Goal: Find specific page/section: Find specific page/section

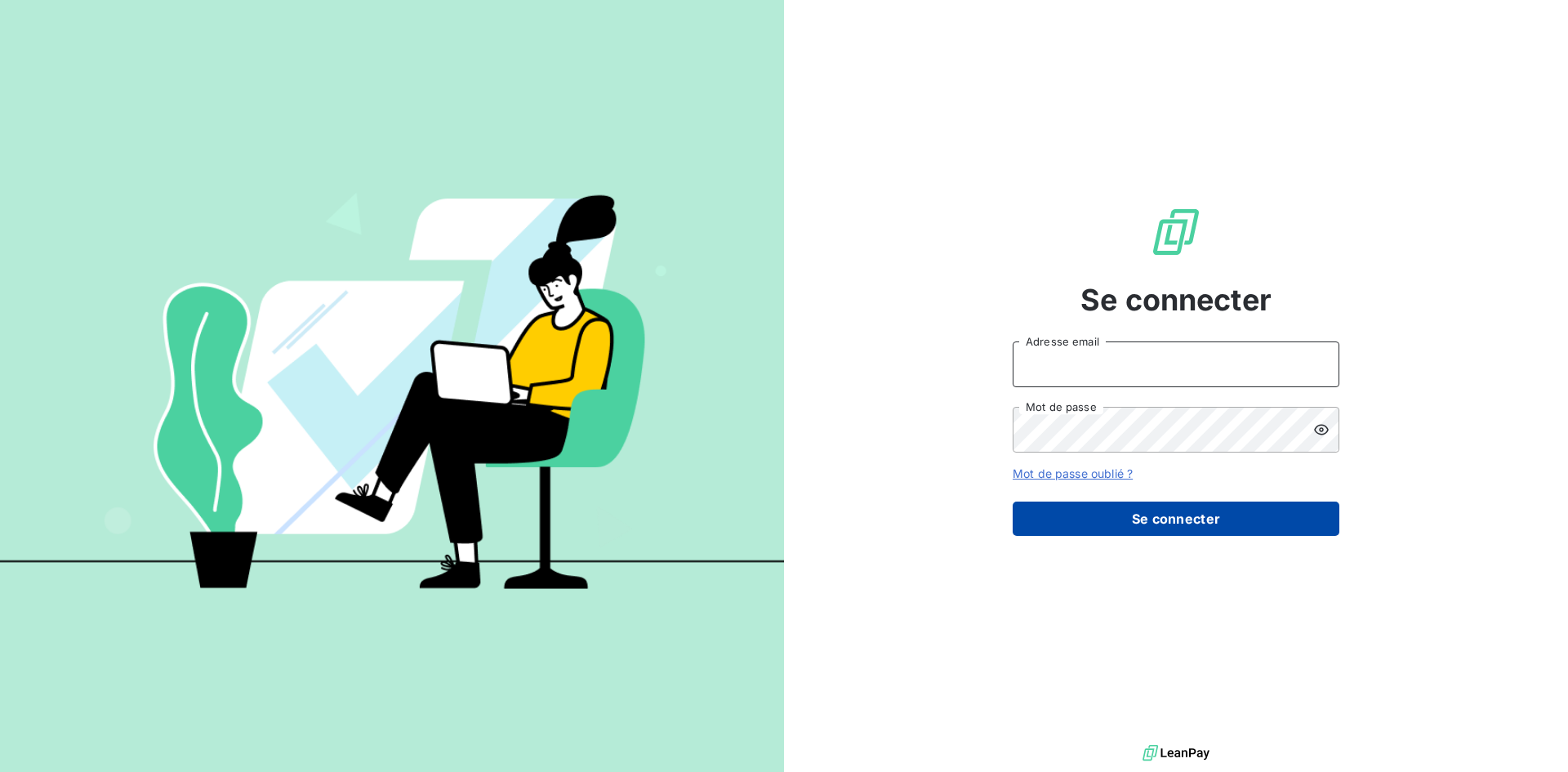
type input "leila.brige@ostreya.com"
click at [1098, 529] on button "Se connecter" at bounding box center [1176, 518] width 326 height 34
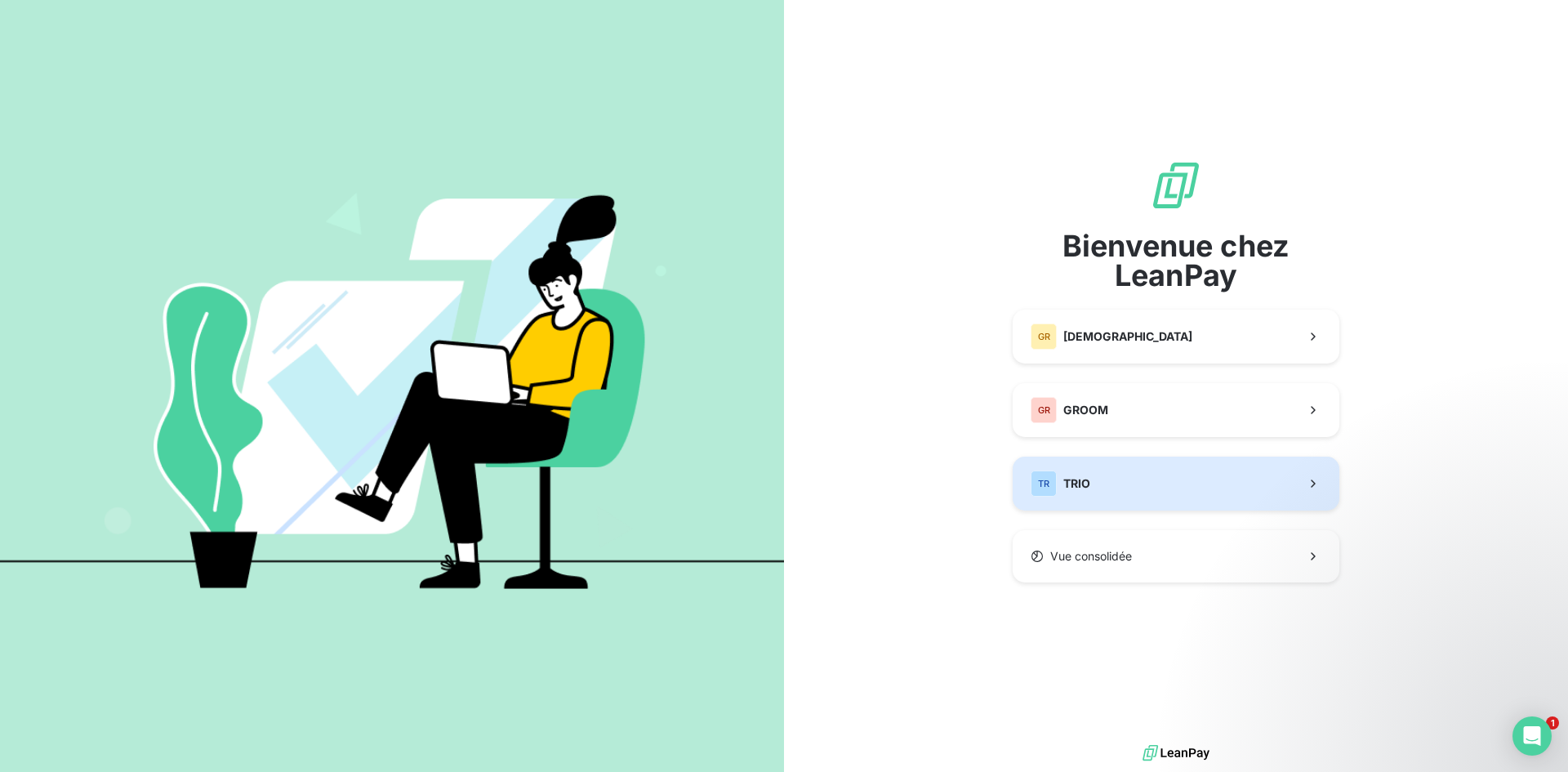
click at [1066, 460] on button "TR TRIO" at bounding box center [1176, 483] width 326 height 54
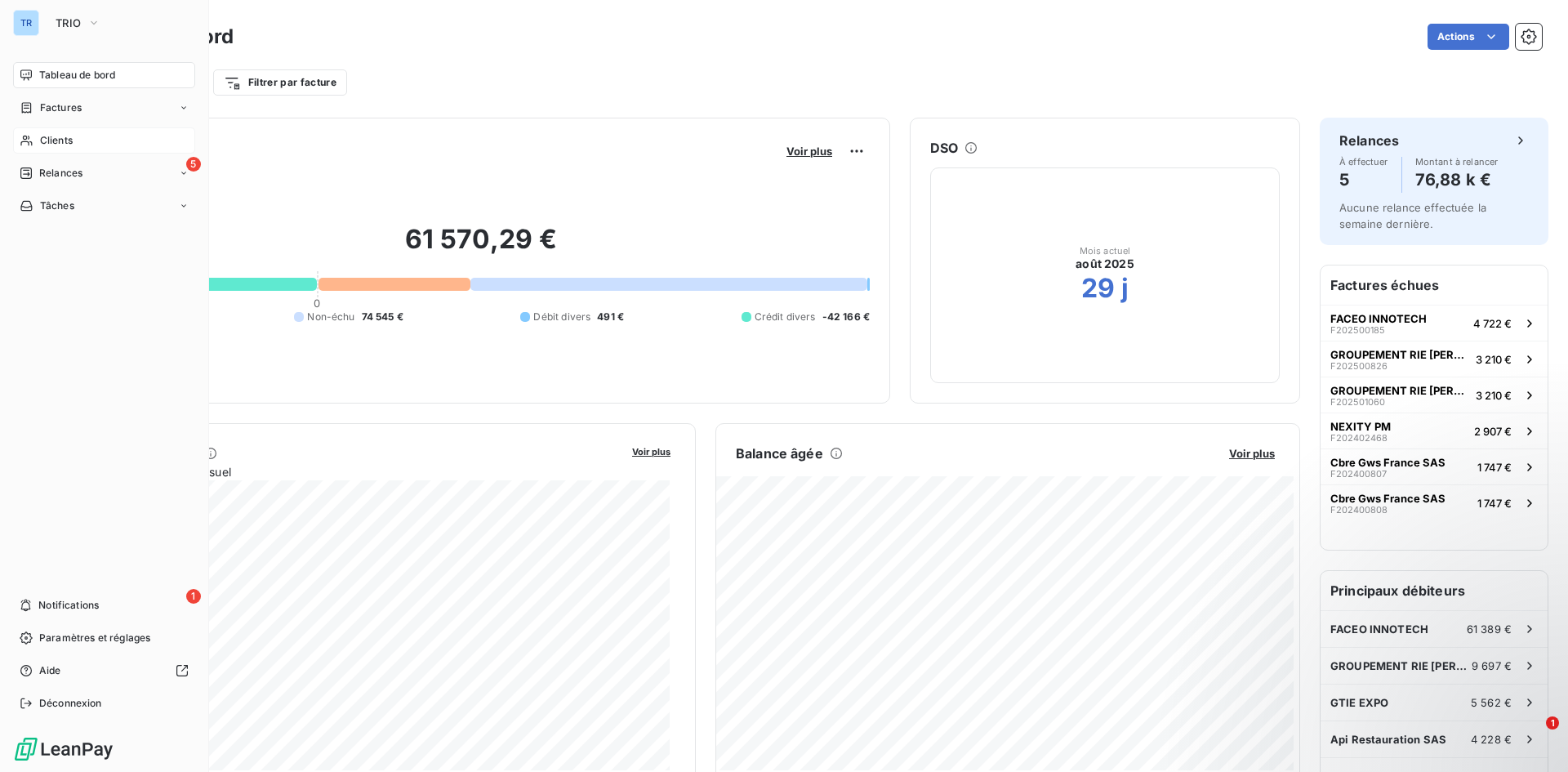
click at [39, 137] on div "Clients" at bounding box center [104, 141] width 182 height 26
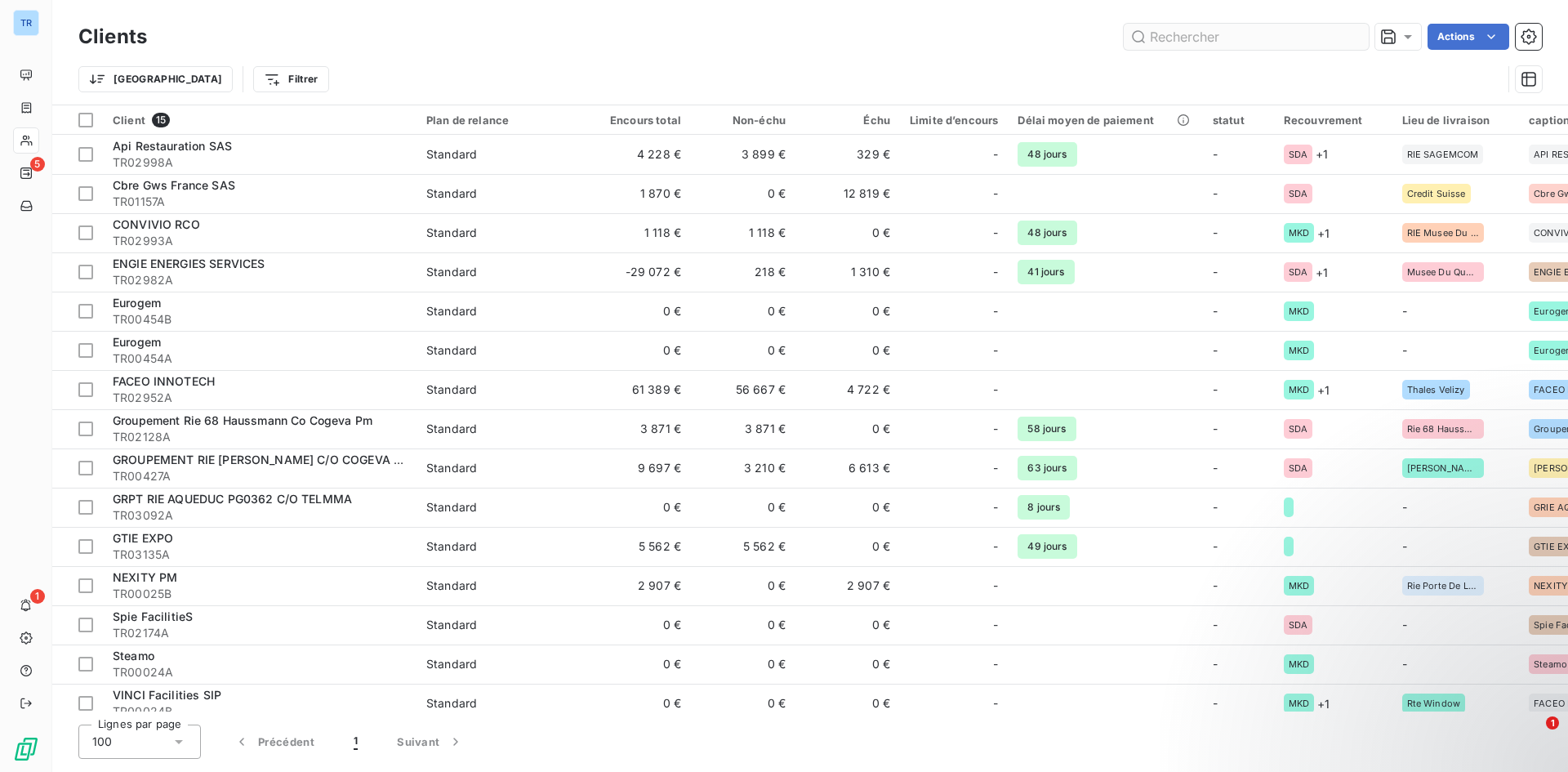
click at [1326, 38] on input "text" at bounding box center [1246, 37] width 245 height 26
click at [1182, 28] on input "text" at bounding box center [1246, 37] width 245 height 26
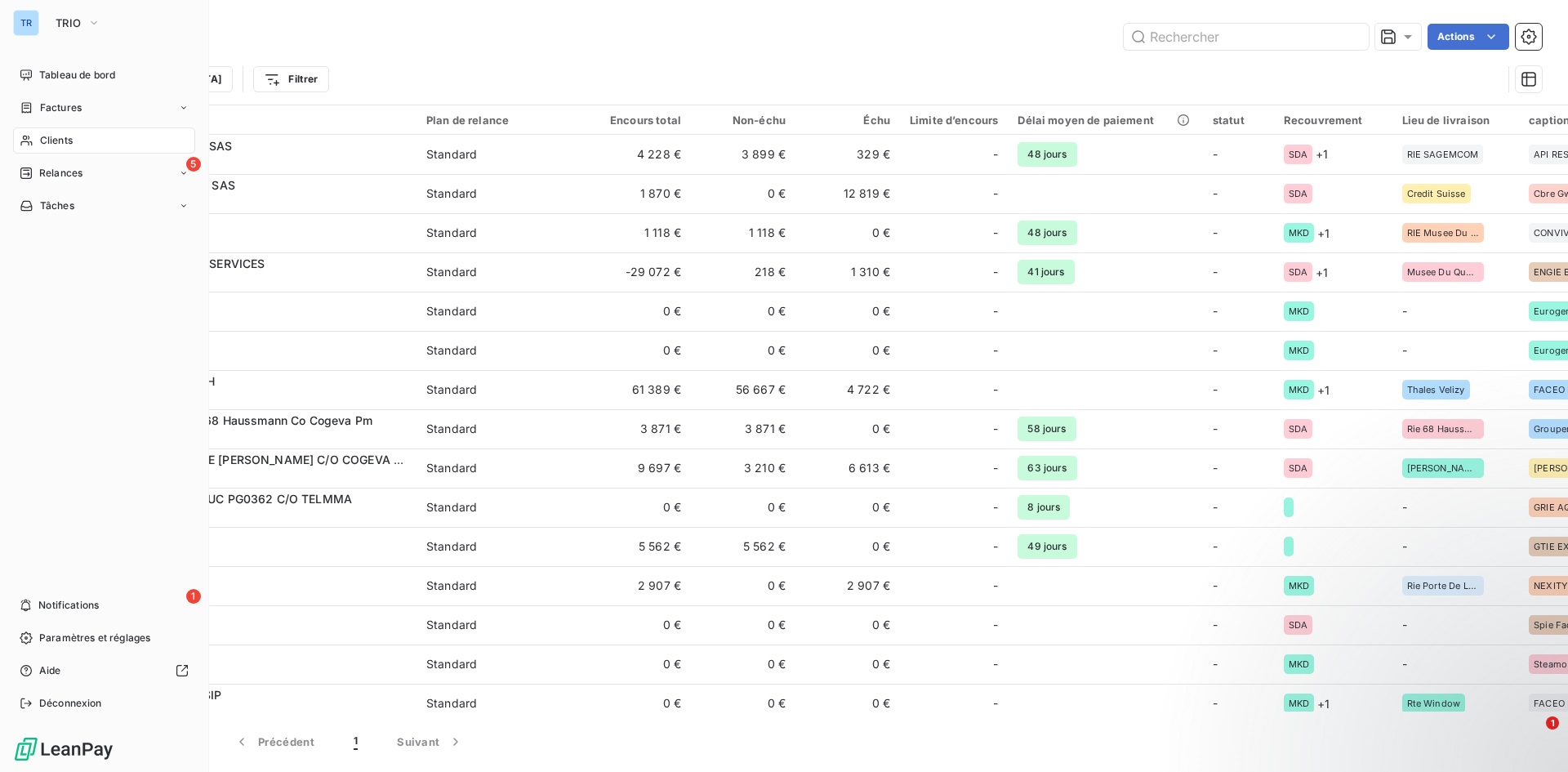
click at [83, 136] on div "Clients" at bounding box center [104, 141] width 182 height 26
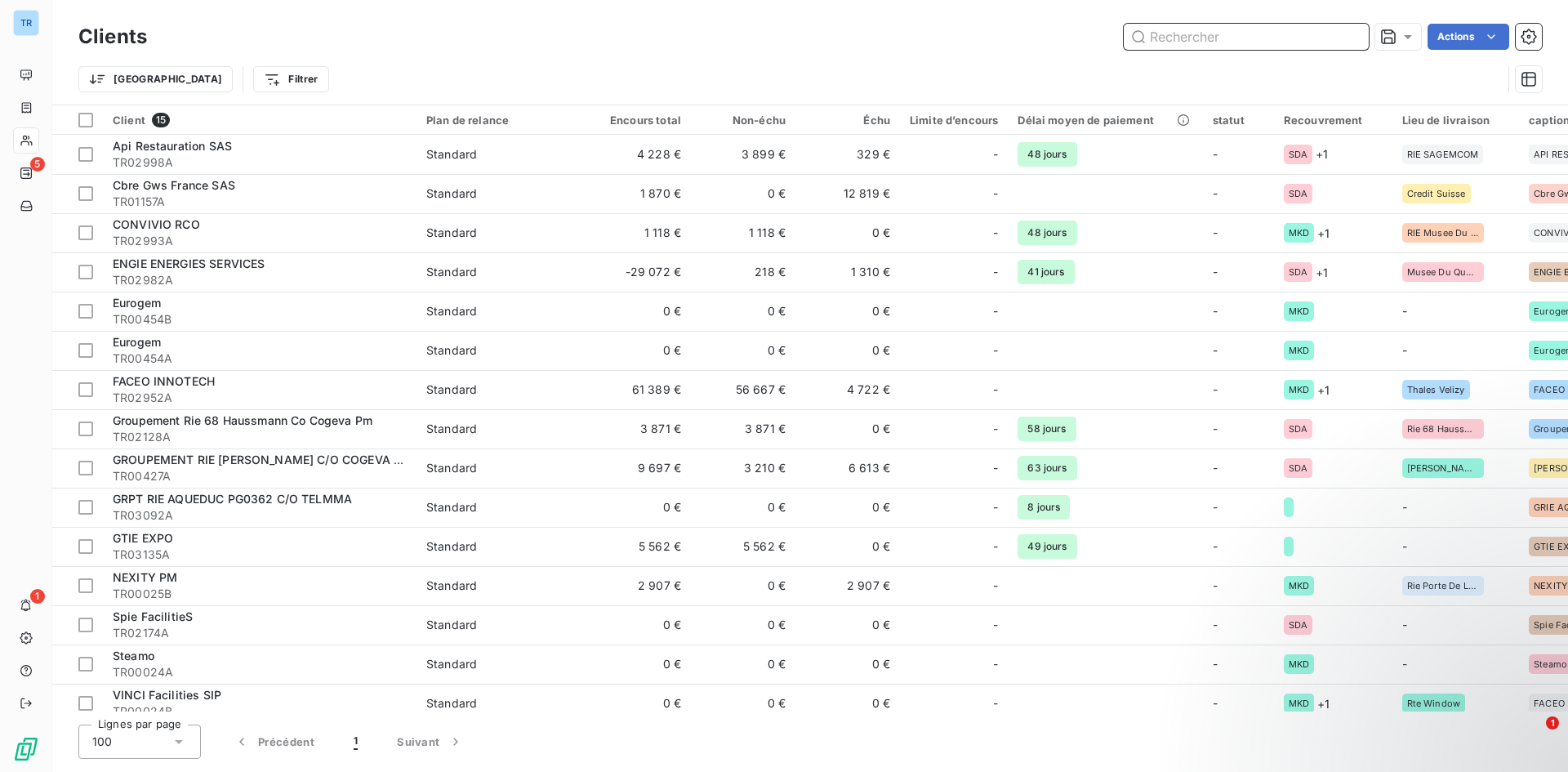
click at [1200, 39] on input "text" at bounding box center [1246, 37] width 245 height 26
paste input "TR02095"
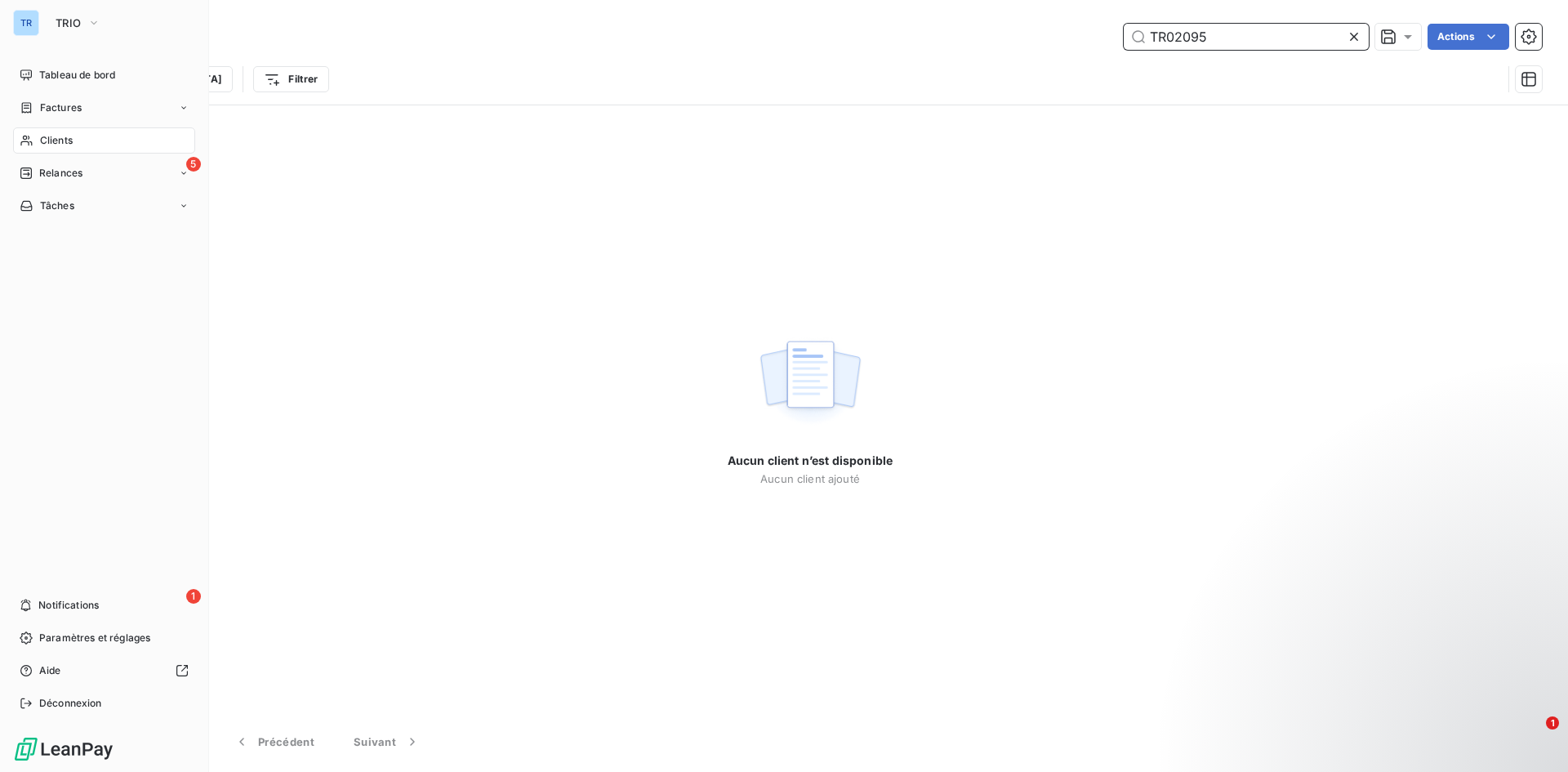
type input "TR02095"
click at [75, 136] on div "Clients" at bounding box center [104, 141] width 182 height 26
